Goal: Task Accomplishment & Management: Use online tool/utility

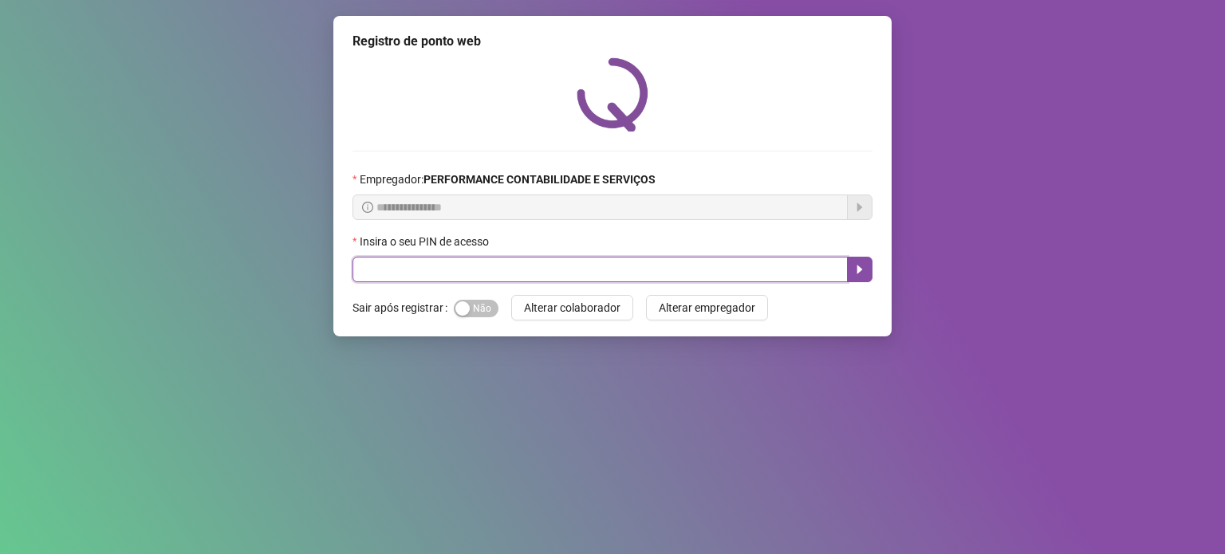
click at [636, 278] on input "text" at bounding box center [600, 270] width 495 height 26
type input "*****"
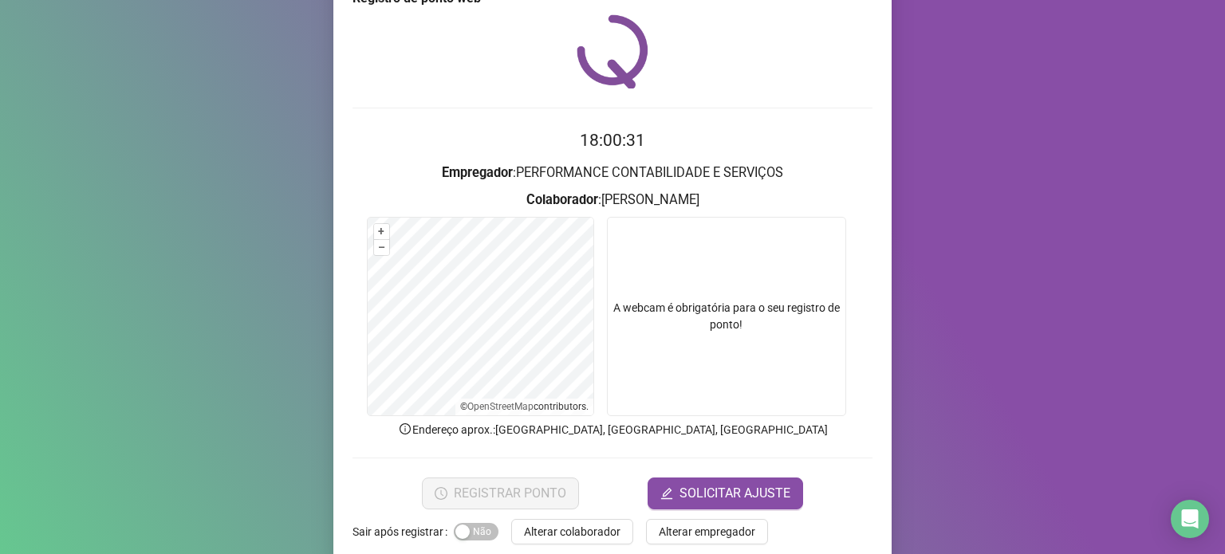
scroll to position [67, 0]
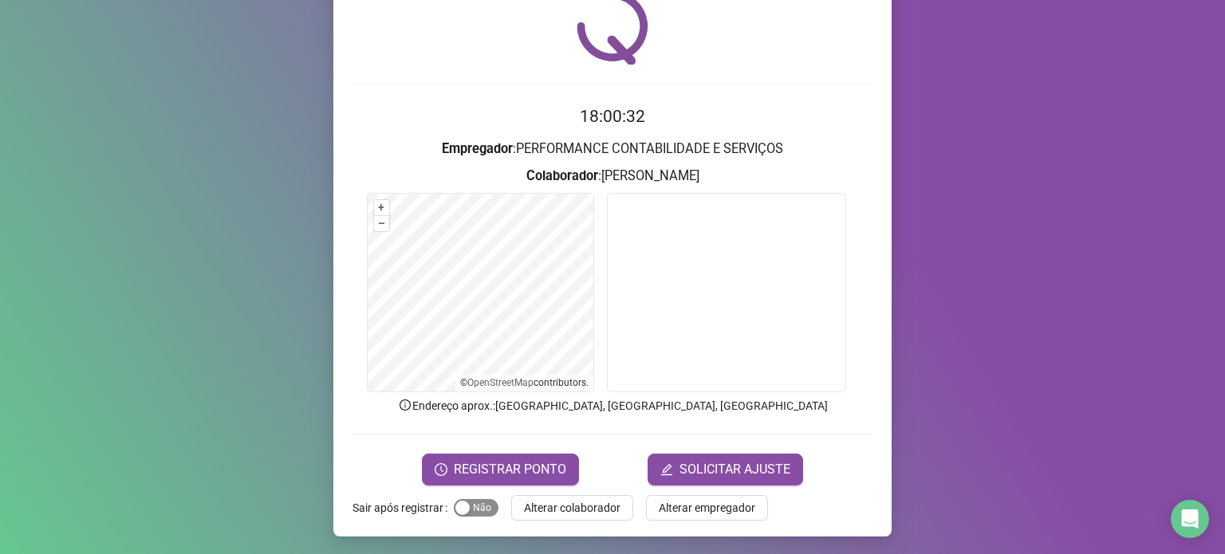
click at [464, 507] on span "Sim Não" at bounding box center [476, 508] width 45 height 18
click at [477, 461] on span "REGISTRAR PONTO" at bounding box center [510, 469] width 112 height 19
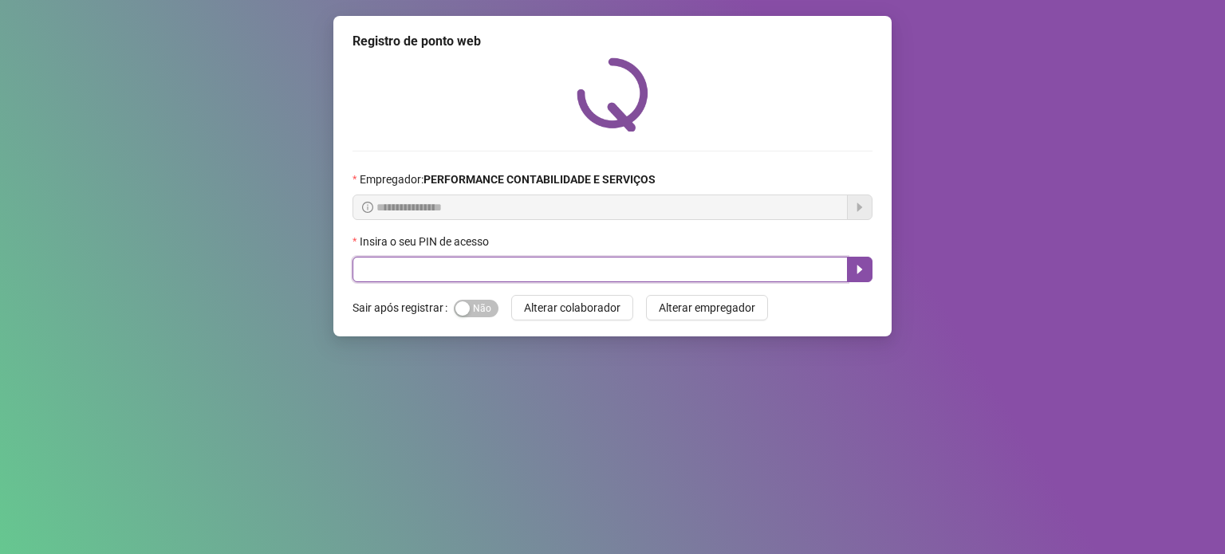
click at [463, 258] on input "text" at bounding box center [600, 270] width 495 height 26
type input "*****"
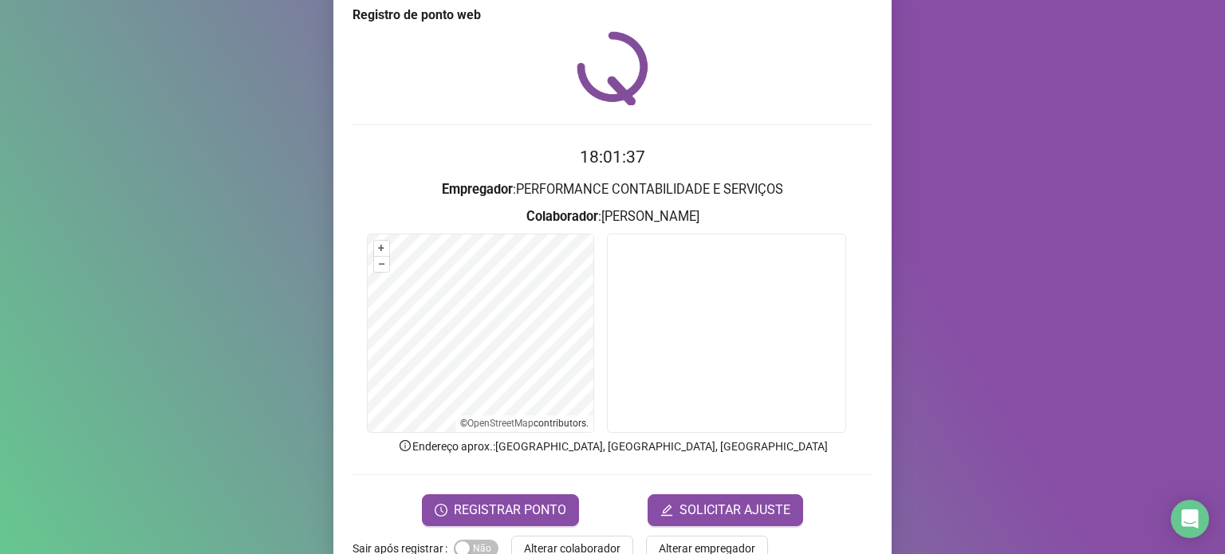
scroll to position [67, 0]
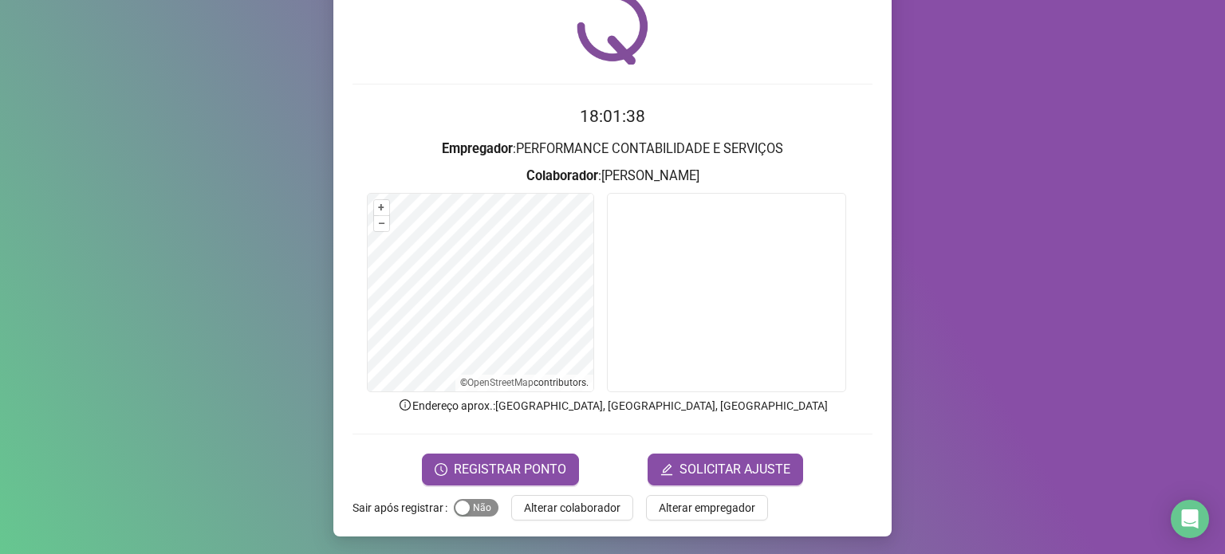
click at [477, 510] on span "Sim Não" at bounding box center [476, 508] width 45 height 18
click at [488, 477] on span "REGISTRAR PONTO" at bounding box center [510, 469] width 112 height 19
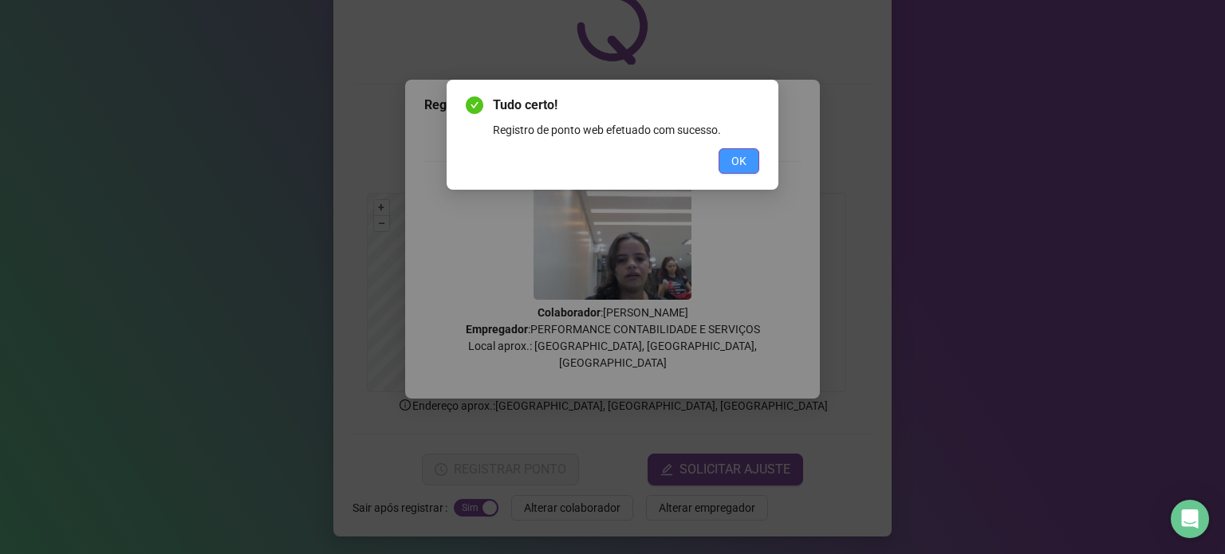
click at [743, 160] on span "OK" at bounding box center [738, 161] width 15 height 18
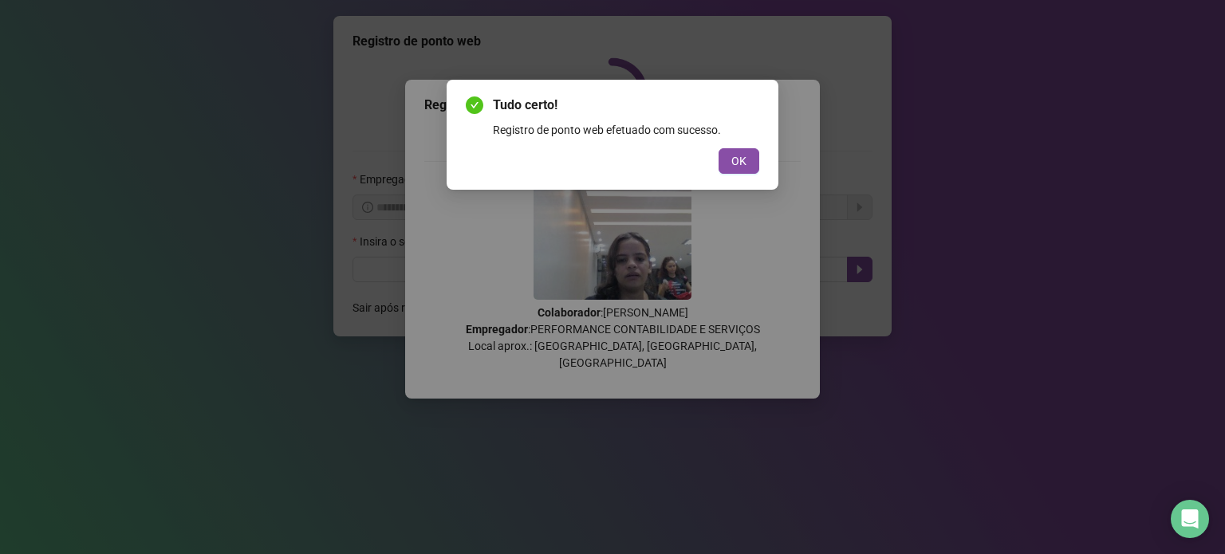
scroll to position [0, 0]
